Goal: Transaction & Acquisition: Download file/media

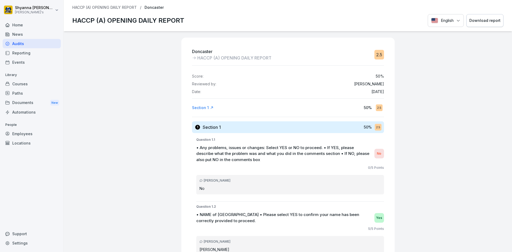
click at [19, 40] on div "Audits" at bounding box center [32, 43] width 58 height 9
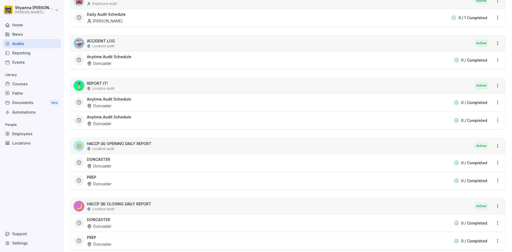
scroll to position [160, 0]
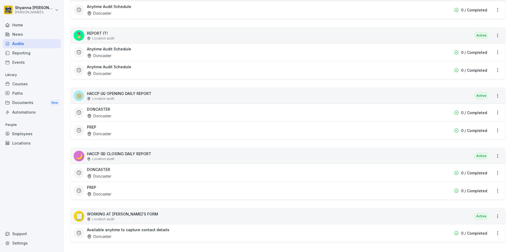
click at [99, 114] on div "Doncaster" at bounding box center [99, 116] width 25 height 6
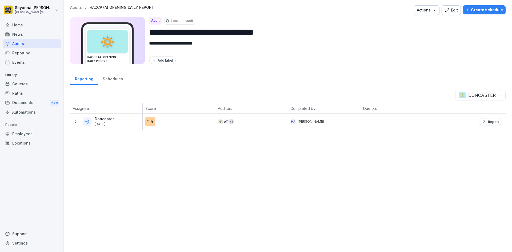
click at [74, 122] on icon at bounding box center [75, 121] width 4 height 4
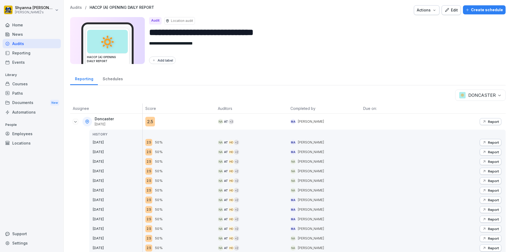
click at [491, 119] on button "Report" at bounding box center [491, 121] width 22 height 7
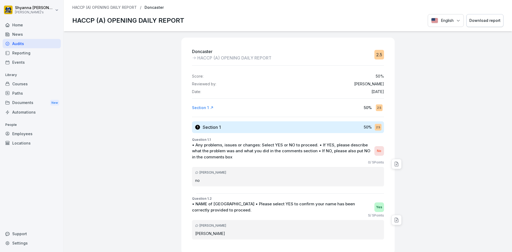
drag, startPoint x: 484, startPoint y: 12, endPoint x: 483, endPoint y: 20, distance: 7.5
click at [484, 14] on div "HACCP (A) OPENING DAILY REPORT / Doncaster HACCP (A) OPENING DAILY REPORT Engli…" at bounding box center [288, 15] width 448 height 31
click at [483, 20] on div "Download report" at bounding box center [484, 21] width 31 height 6
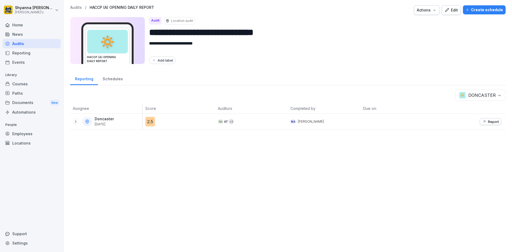
click at [484, 90] on div "**********" at bounding box center [288, 67] width 448 height 135
click at [488, 95] on body "**********" at bounding box center [256, 126] width 512 height 252
click at [488, 120] on p "Report" at bounding box center [493, 121] width 11 height 4
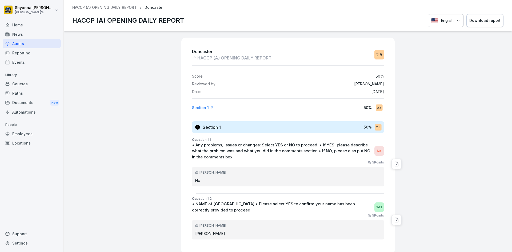
click at [473, 24] on button "Download report" at bounding box center [484, 20] width 37 height 13
